Goal: Check status: Check status

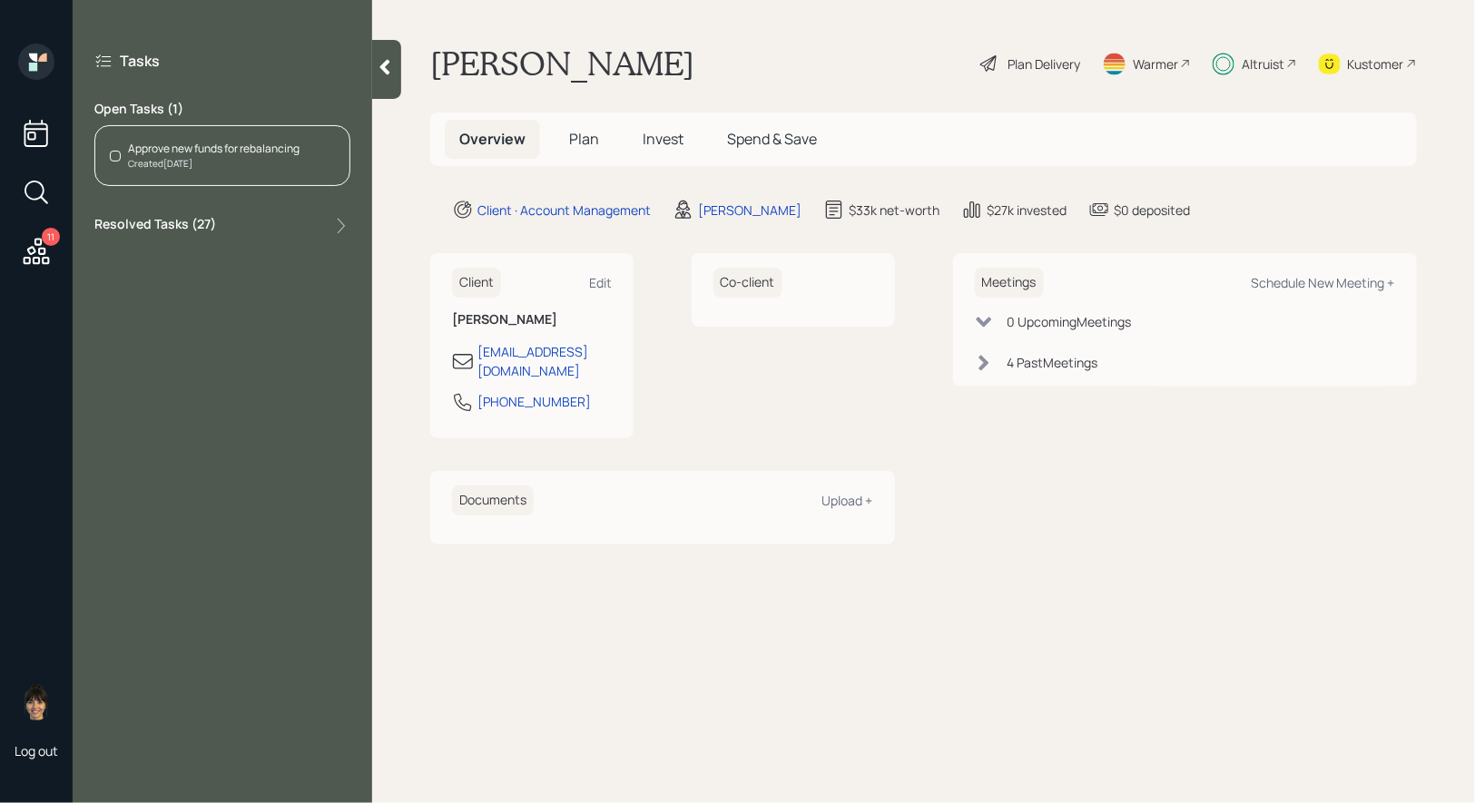
click at [665, 137] on span "Invest" at bounding box center [663, 139] width 41 height 20
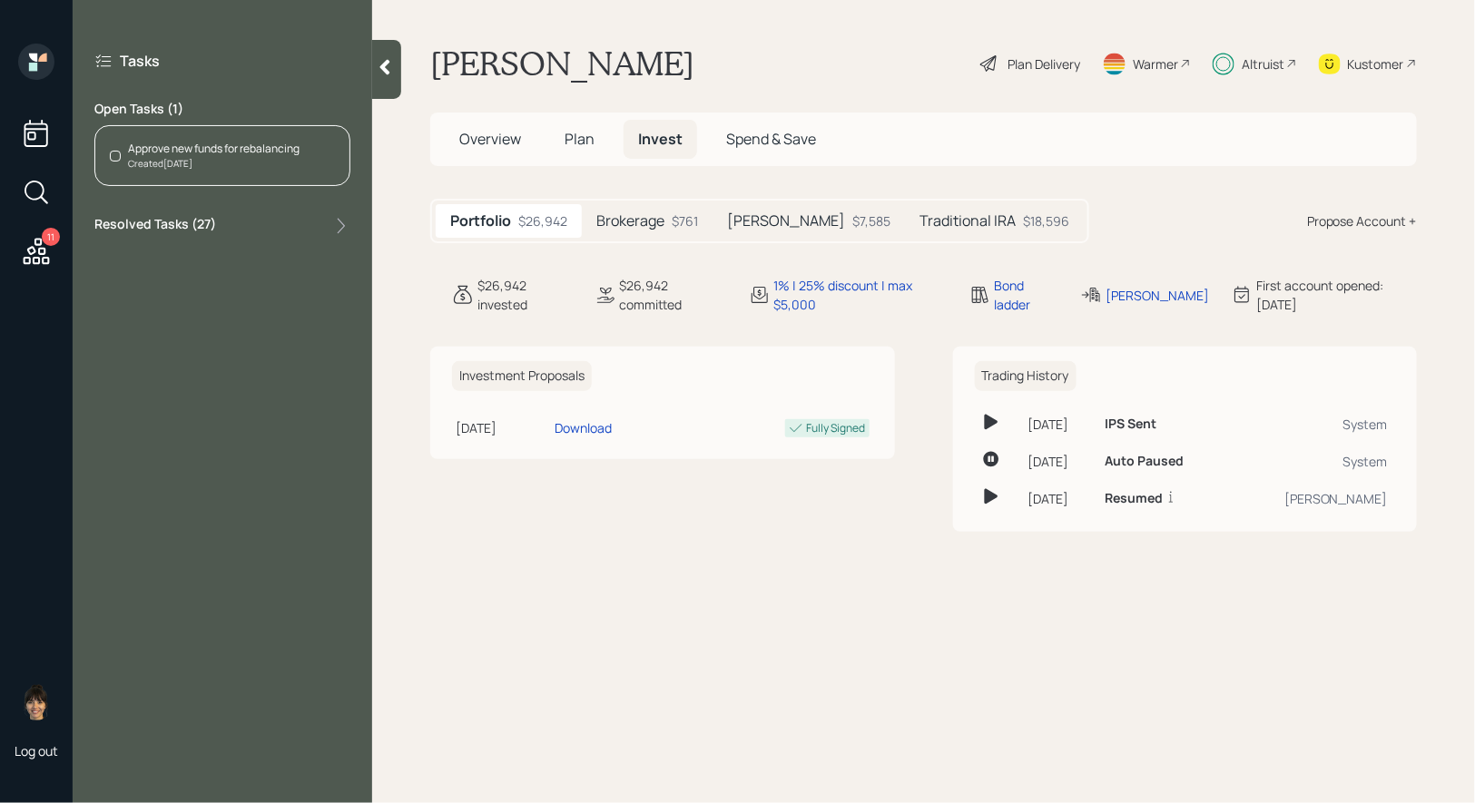
click at [632, 222] on h5 "Brokerage" at bounding box center [630, 220] width 68 height 17
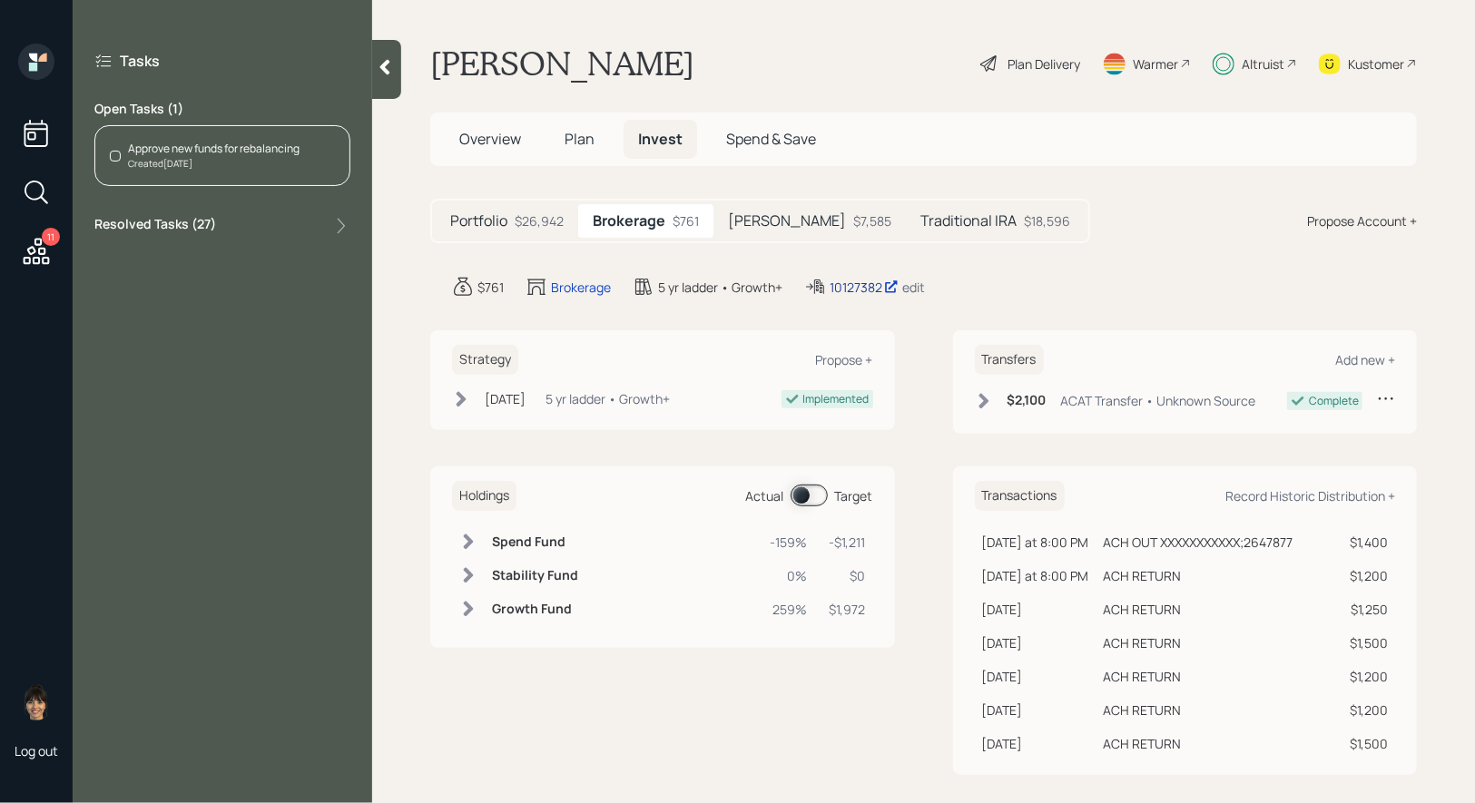
click at [861, 281] on div "10127382" at bounding box center [864, 287] width 69 height 19
